Goal: Check status

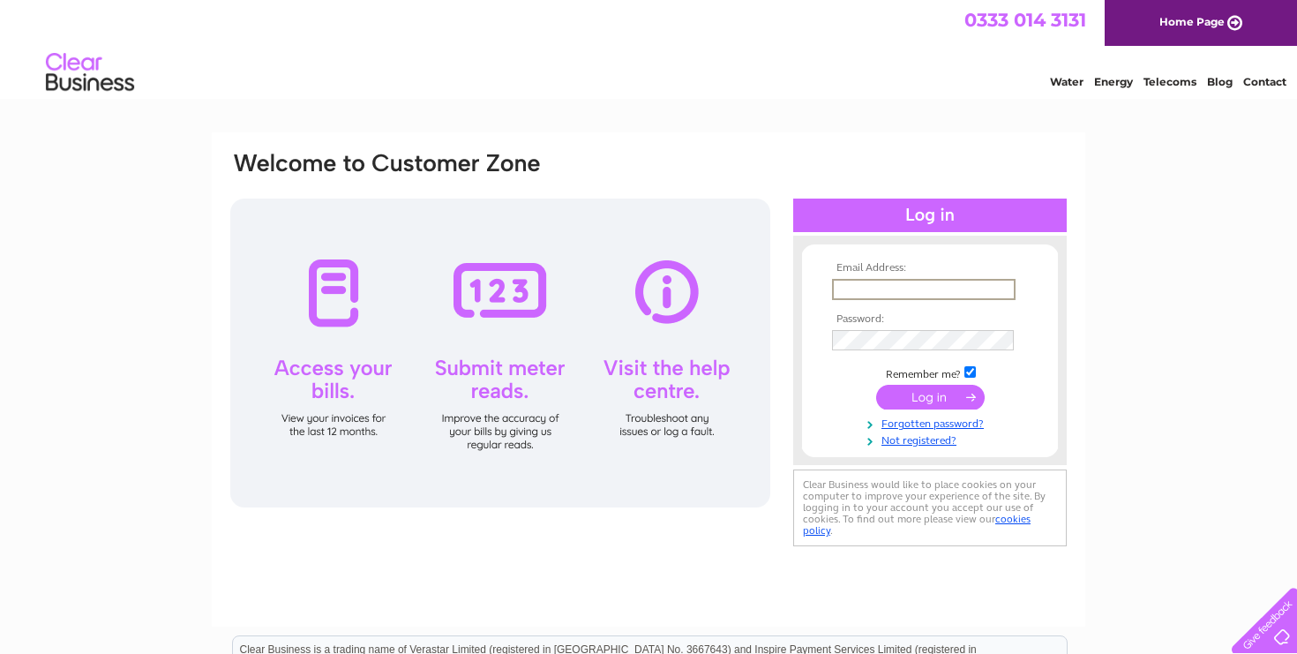
type input "hljn15@aol.com"
click at [963, 397] on input "submit" at bounding box center [930, 395] width 109 height 25
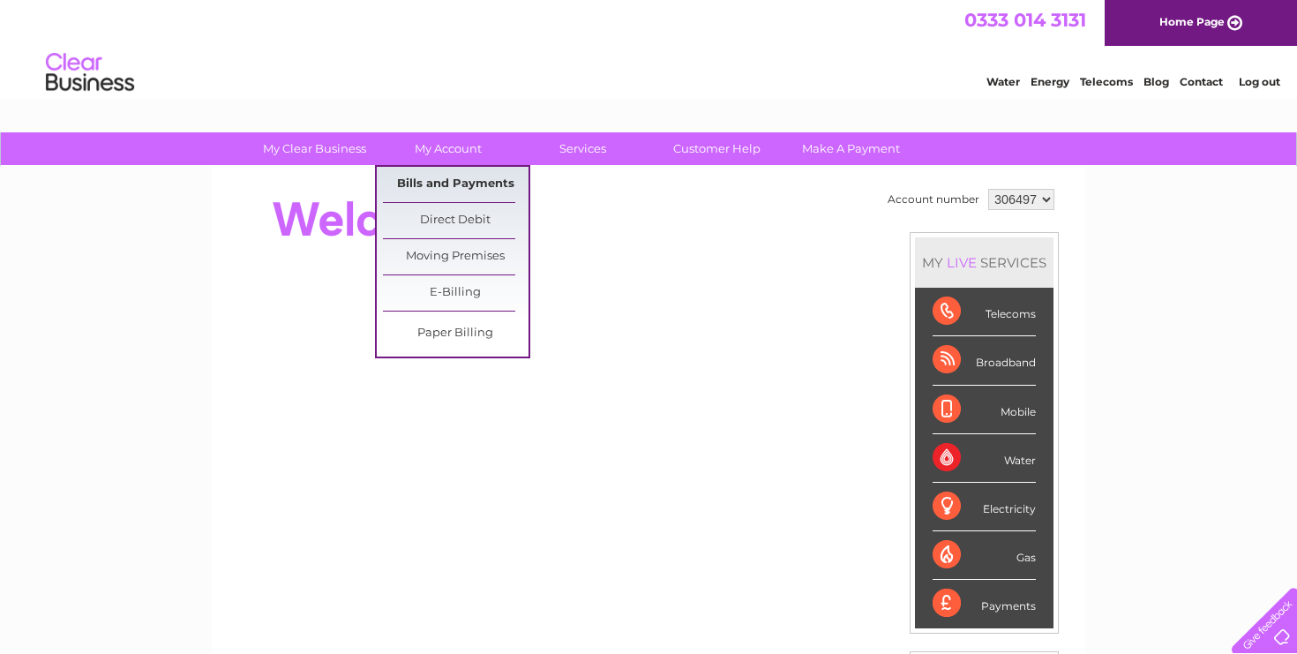
click at [446, 189] on link "Bills and Payments" at bounding box center [456, 184] width 146 height 35
click at [492, 186] on link "Bills and Payments" at bounding box center [456, 184] width 146 height 35
click at [454, 185] on link "Bills and Payments" at bounding box center [456, 184] width 146 height 35
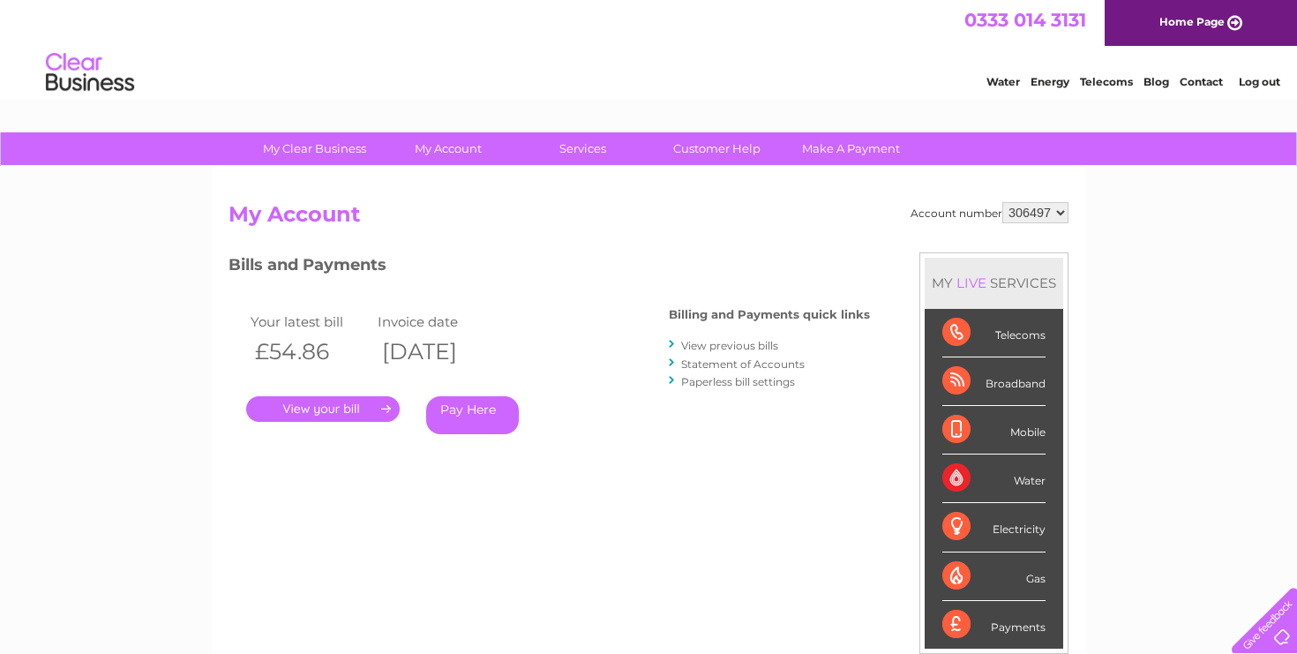
click at [356, 411] on link "." at bounding box center [323, 409] width 154 height 26
